Goal: Task Accomplishment & Management: Complete application form

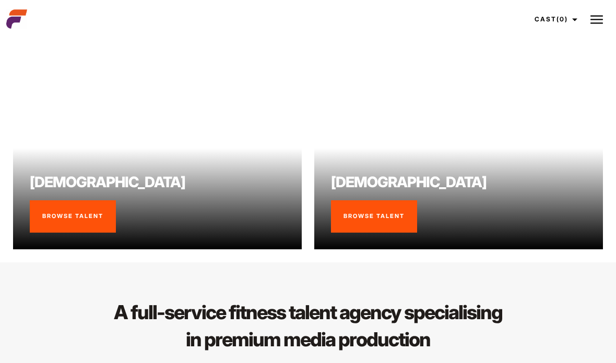
scroll to position [724, 0]
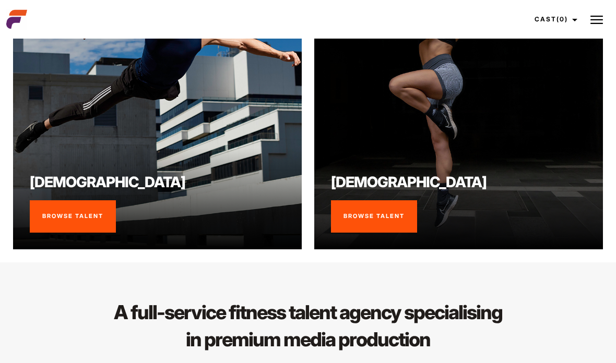
click at [522, 198] on div "[DEMOGRAPHIC_DATA] Browse Talent" at bounding box center [458, 202] width 255 height 61
click at [365, 225] on link "Browse Talent" at bounding box center [374, 216] width 86 height 32
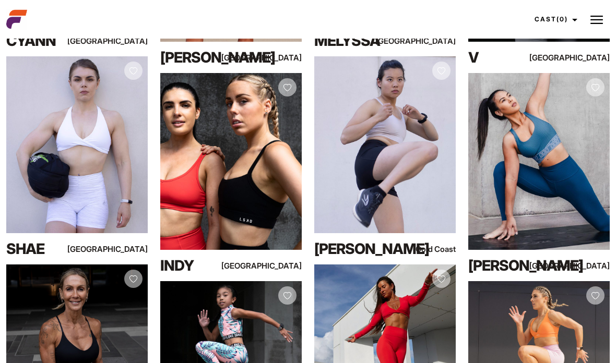
scroll to position [5764, 0]
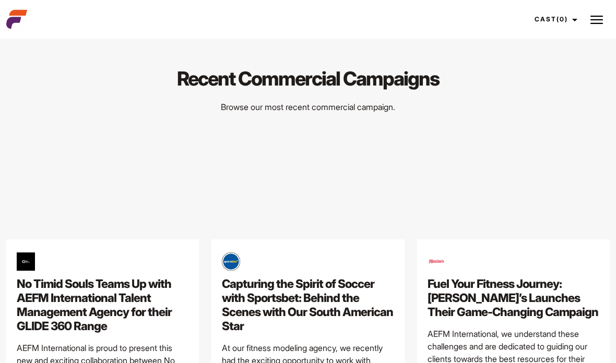
scroll to position [2385, 0]
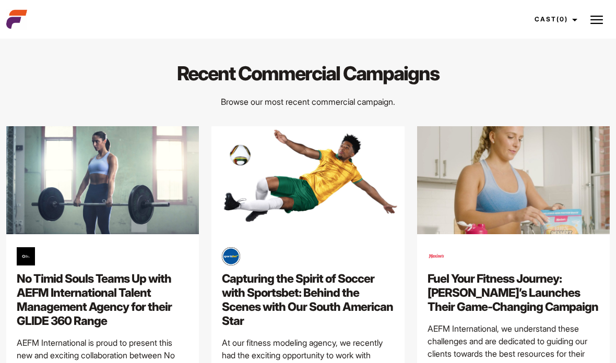
click at [595, 21] on img at bounding box center [596, 20] width 13 height 13
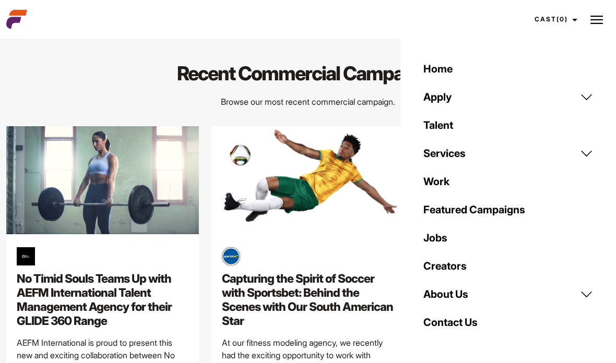
click at [488, 315] on link "Contact Us" at bounding box center [508, 322] width 182 height 28
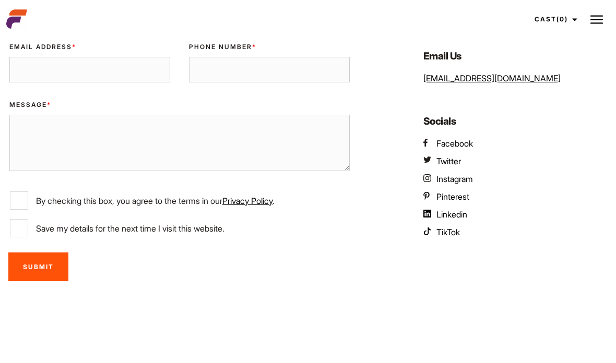
click at [598, 19] on img at bounding box center [596, 20] width 13 height 13
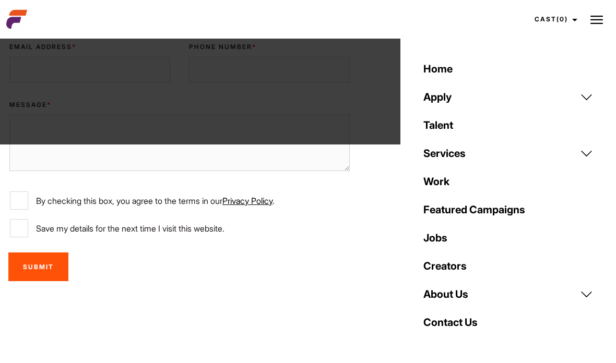
click at [513, 91] on link "Apply" at bounding box center [508, 97] width 182 height 28
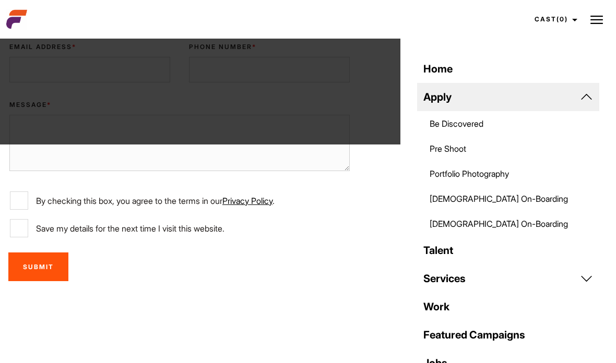
click at [505, 228] on link "[DEMOGRAPHIC_DATA] On-Boarding" at bounding box center [508, 223] width 182 height 25
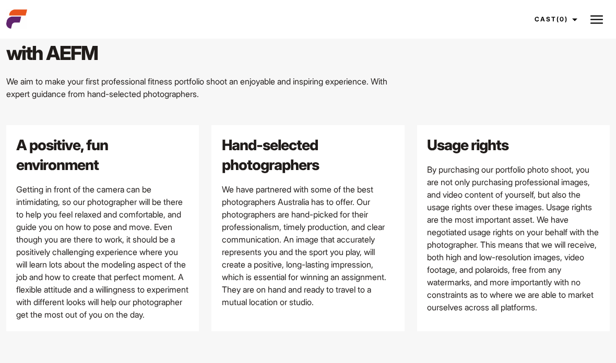
scroll to position [855, 0]
